Goal: Check status: Check status

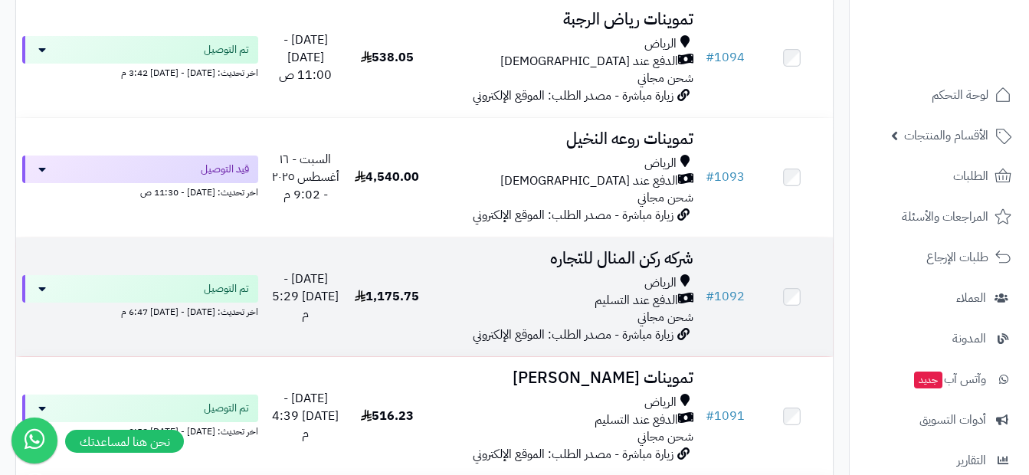
scroll to position [2987, 0]
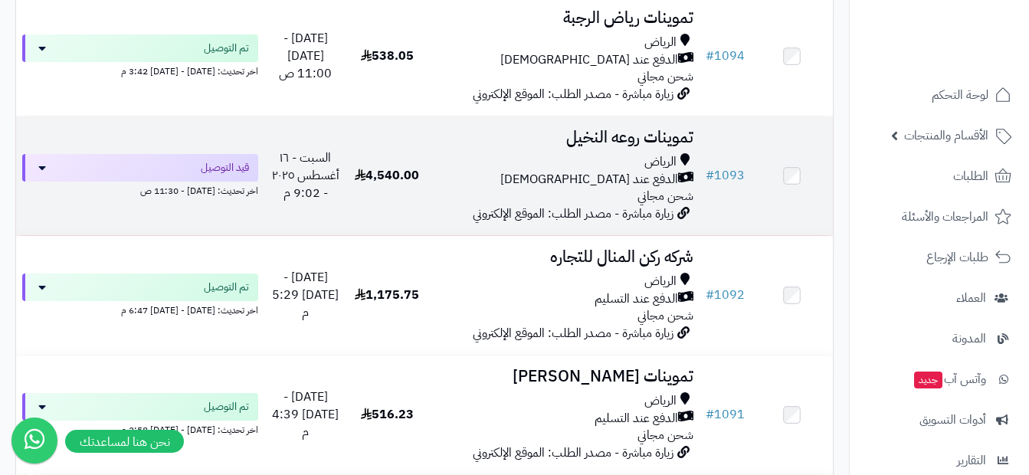
click at [633, 201] on div "[PERSON_NAME] عند الاستلام شحن مجاني" at bounding box center [564, 179] width 260 height 53
click at [422, 174] on td "4,540.00" at bounding box center [387, 175] width 82 height 119
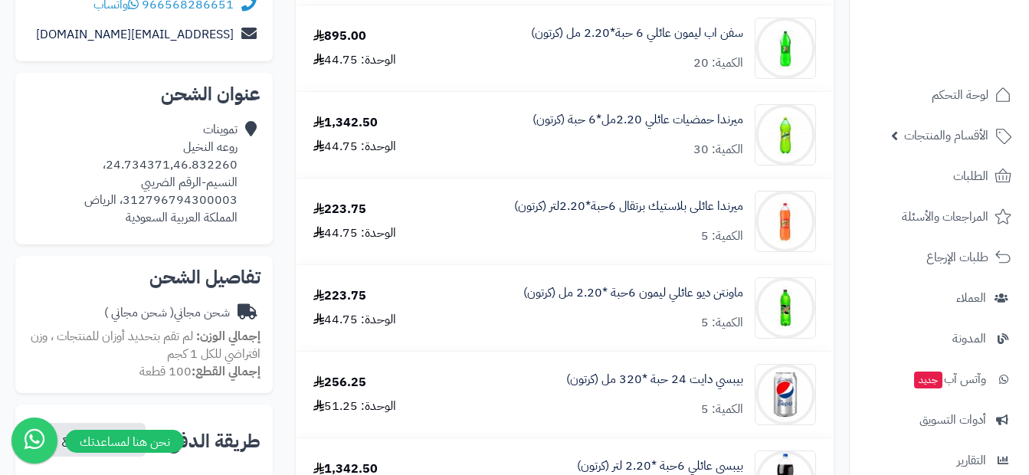
scroll to position [343, 0]
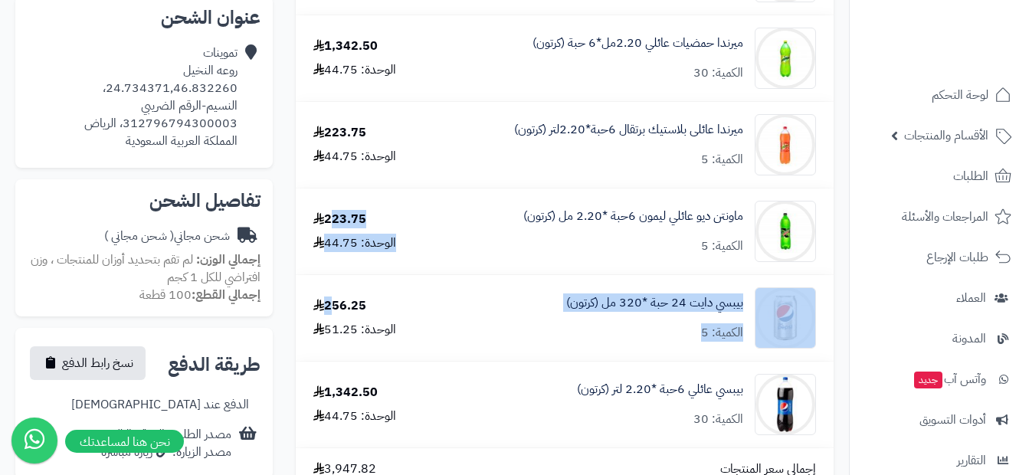
drag, startPoint x: 337, startPoint y: 220, endPoint x: 333, endPoint y: 306, distance: 86.6
click at [333, 306] on tbody "سفن اب دايت 24 حبة *320 مل (كرتون) الكمية: 5 256.25 الوحدة: 51.25 سفن اب ليمون …" at bounding box center [565, 246] width 538 height 808
drag, startPoint x: 333, startPoint y: 306, endPoint x: 389, endPoint y: 292, distance: 57.8
click at [387, 295] on td "256.25 الوحدة: 51.25" at bounding box center [365, 318] width 139 height 86
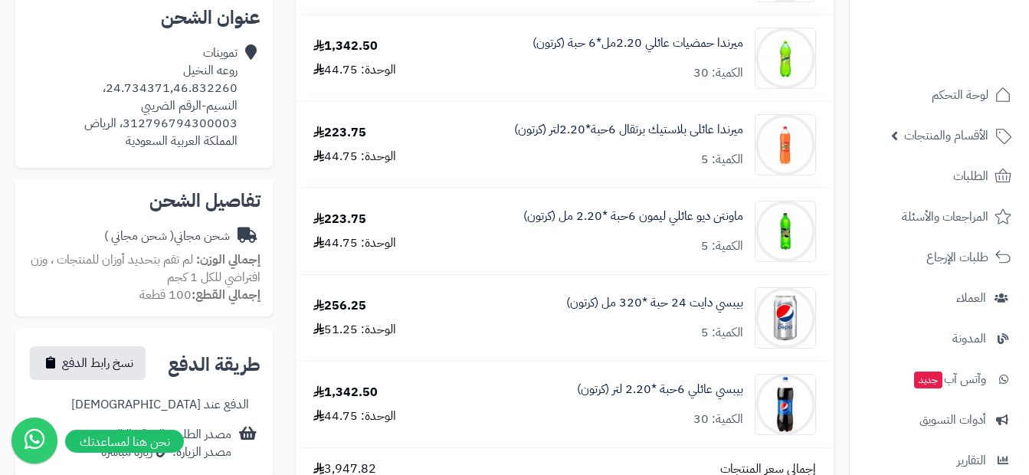
click at [380, 332] on div "الوحدة: 51.25" at bounding box center [354, 330] width 83 height 18
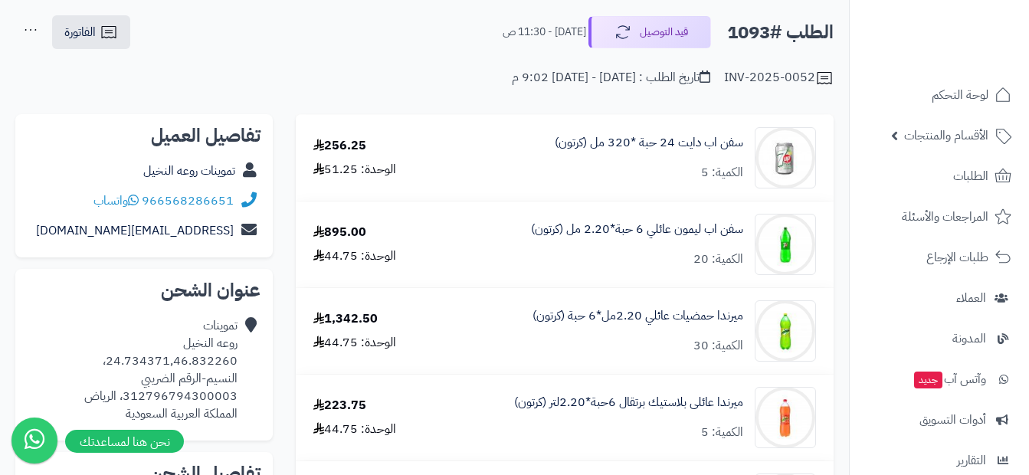
scroll to position [153, 0]
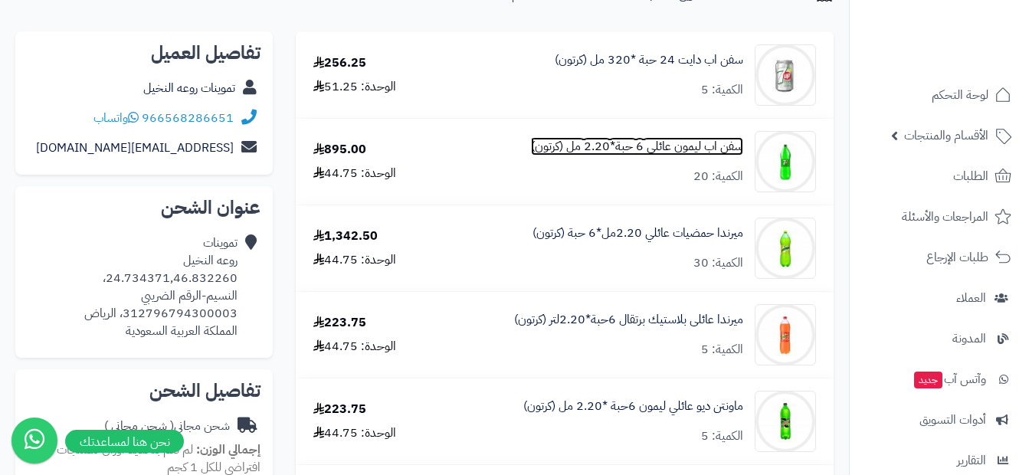
click at [681, 144] on link "سفن اب ليمون عائلي 6 حبة*2.20 مل (كرتون)" at bounding box center [637, 147] width 212 height 18
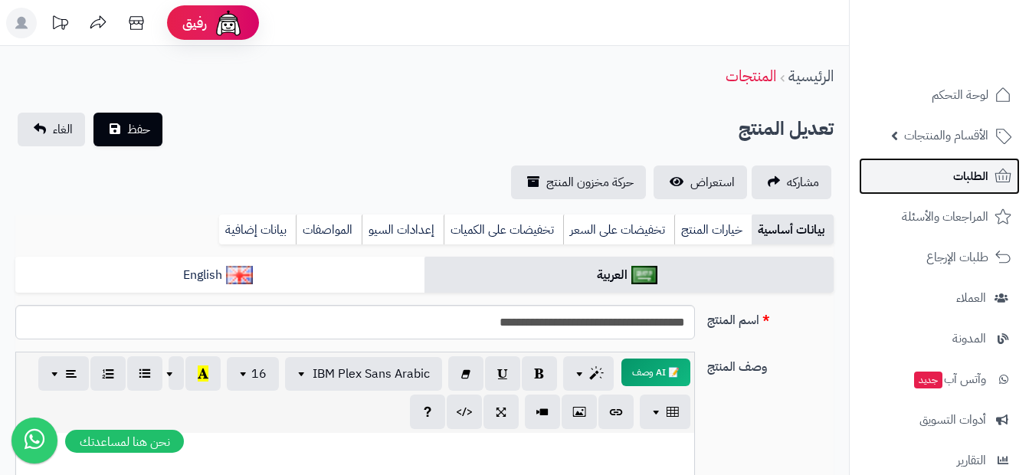
click at [952, 176] on link "الطلبات" at bounding box center [939, 176] width 161 height 37
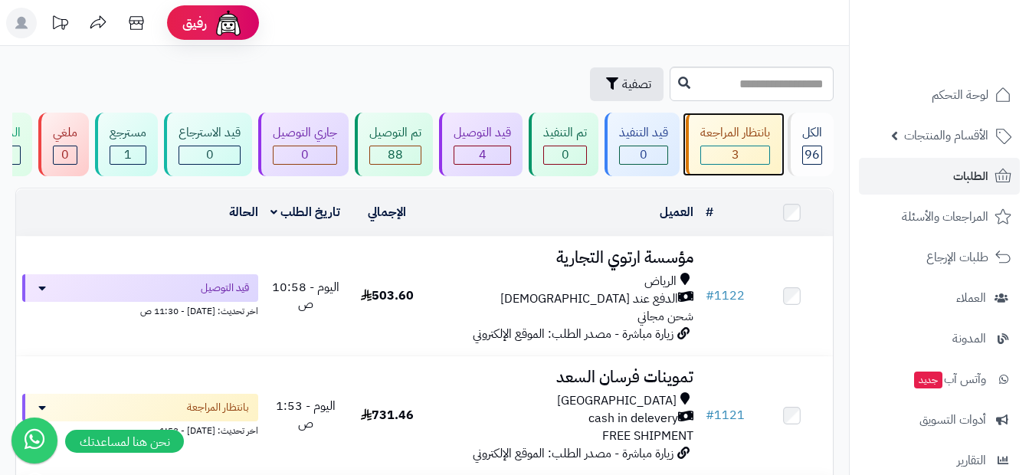
click at [734, 136] on div "بانتظار المراجعة" at bounding box center [735, 133] width 70 height 18
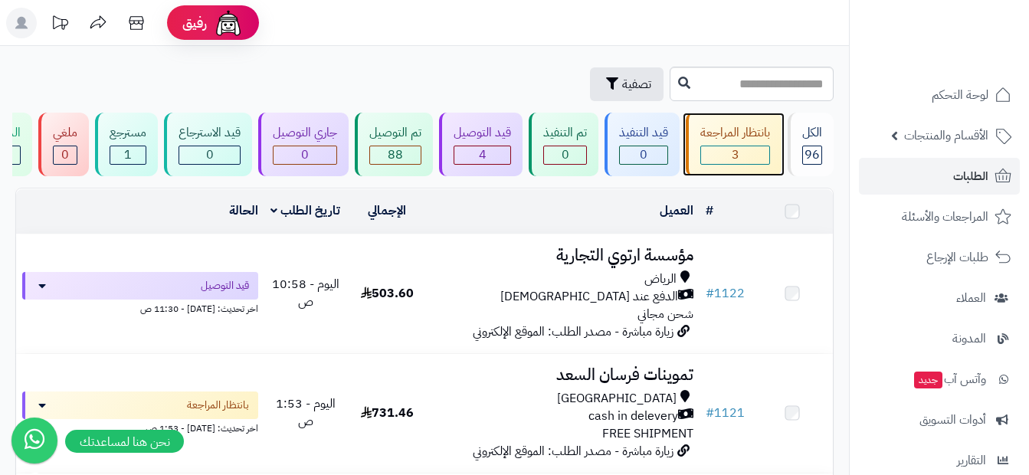
click at [758, 133] on div "بانتظار المراجعة" at bounding box center [735, 133] width 70 height 18
